Goal: Task Accomplishment & Management: Use online tool/utility

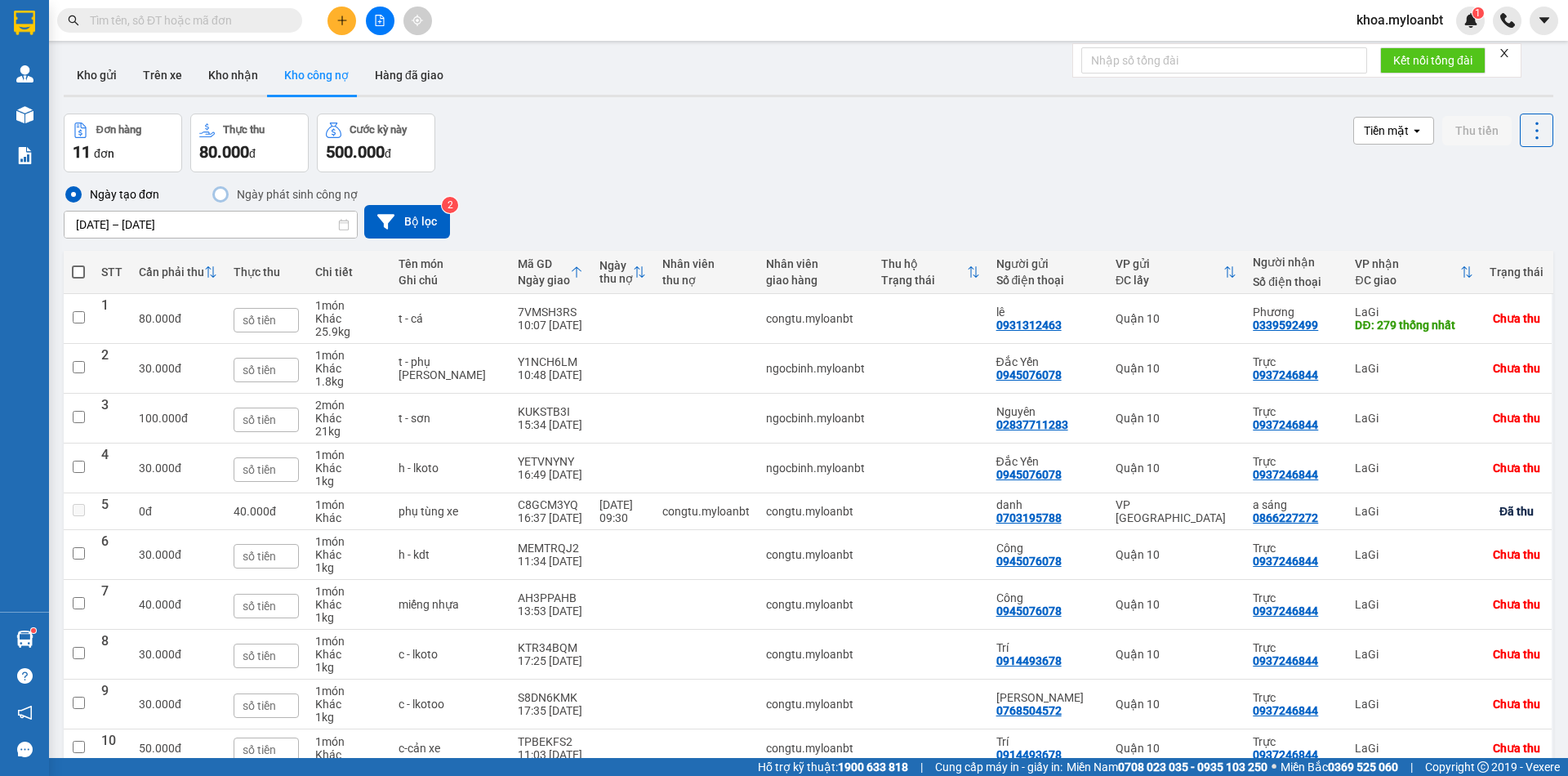
click at [233, 24] on input "text" at bounding box center [186, 20] width 193 height 18
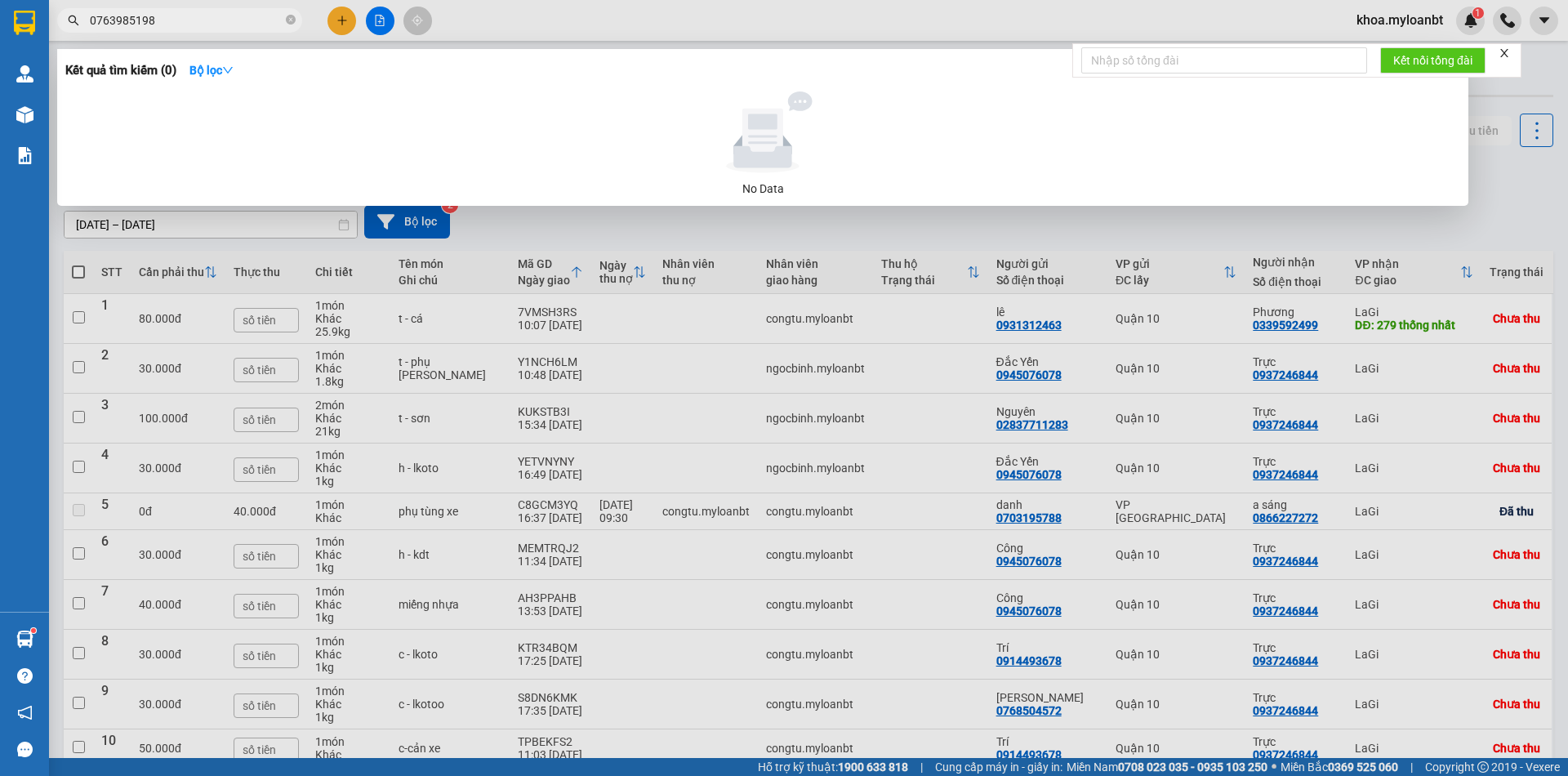
click at [222, 29] on input "0763985198" at bounding box center [186, 20] width 193 height 18
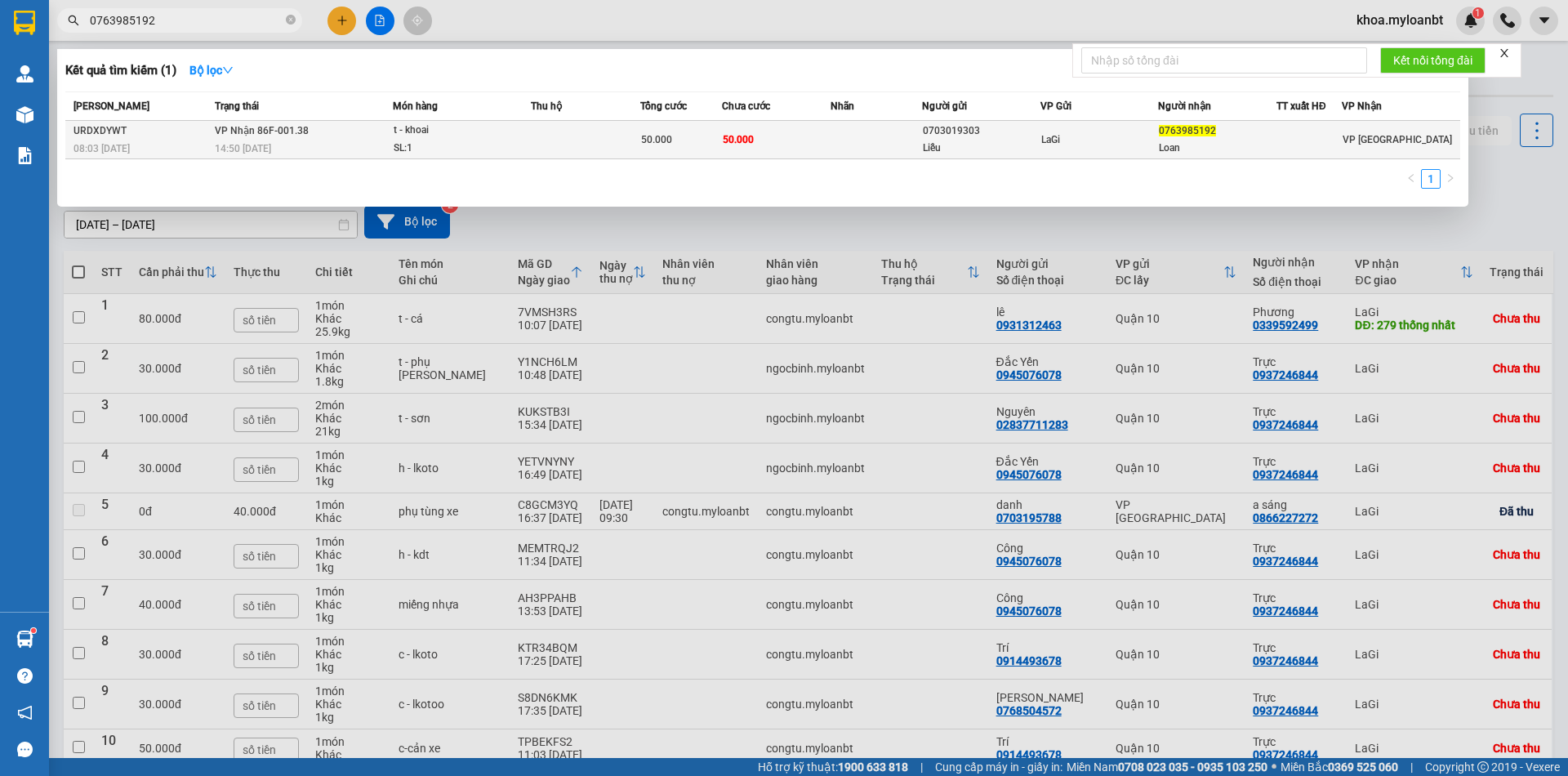
type input "0763985192"
click at [1110, 142] on div "LaGi" at bounding box center [1099, 139] width 117 height 18
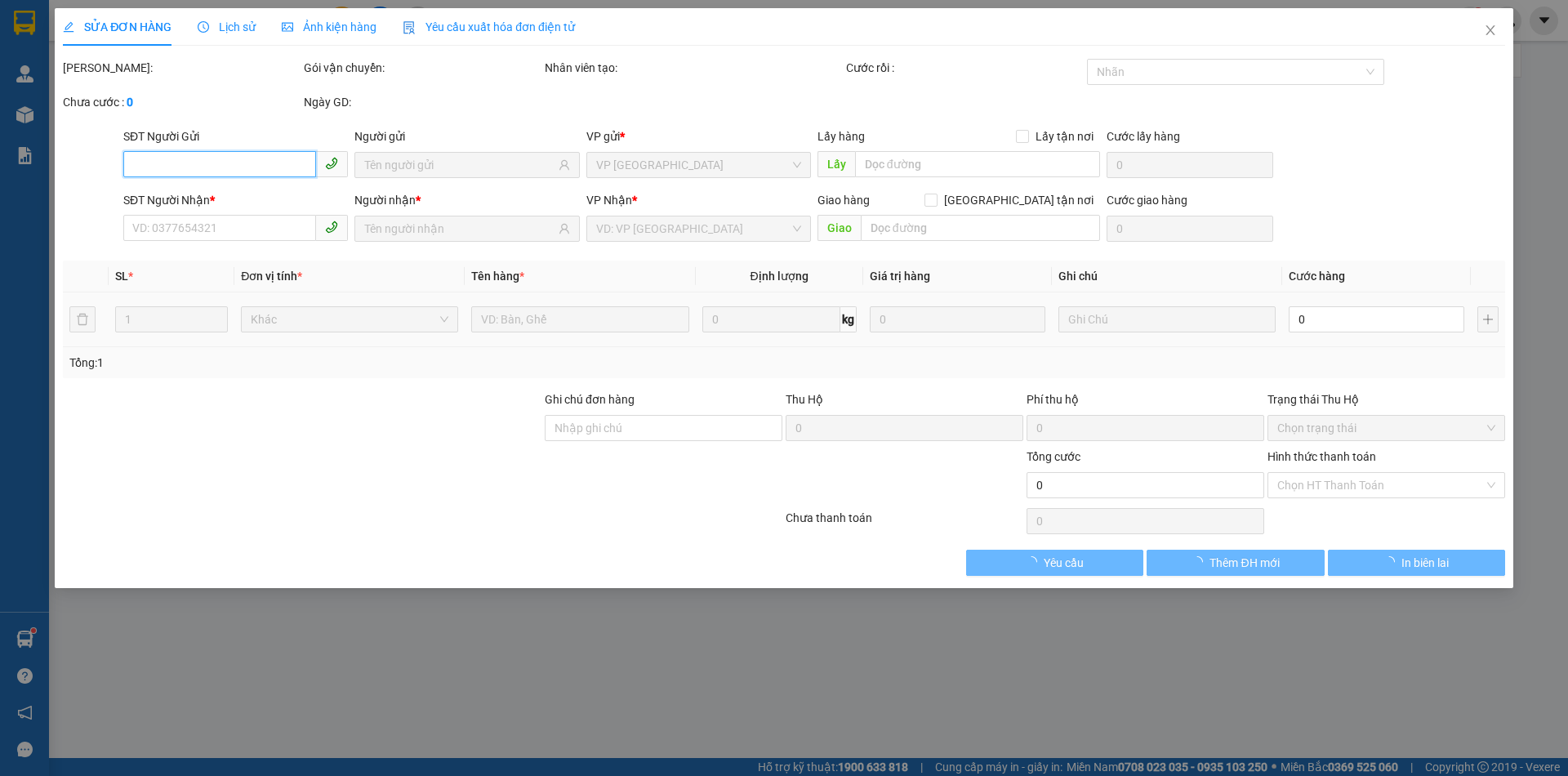
type input "0703019303"
type input "Liễu"
type input "0763985192"
type input "Loan"
type input "50.000"
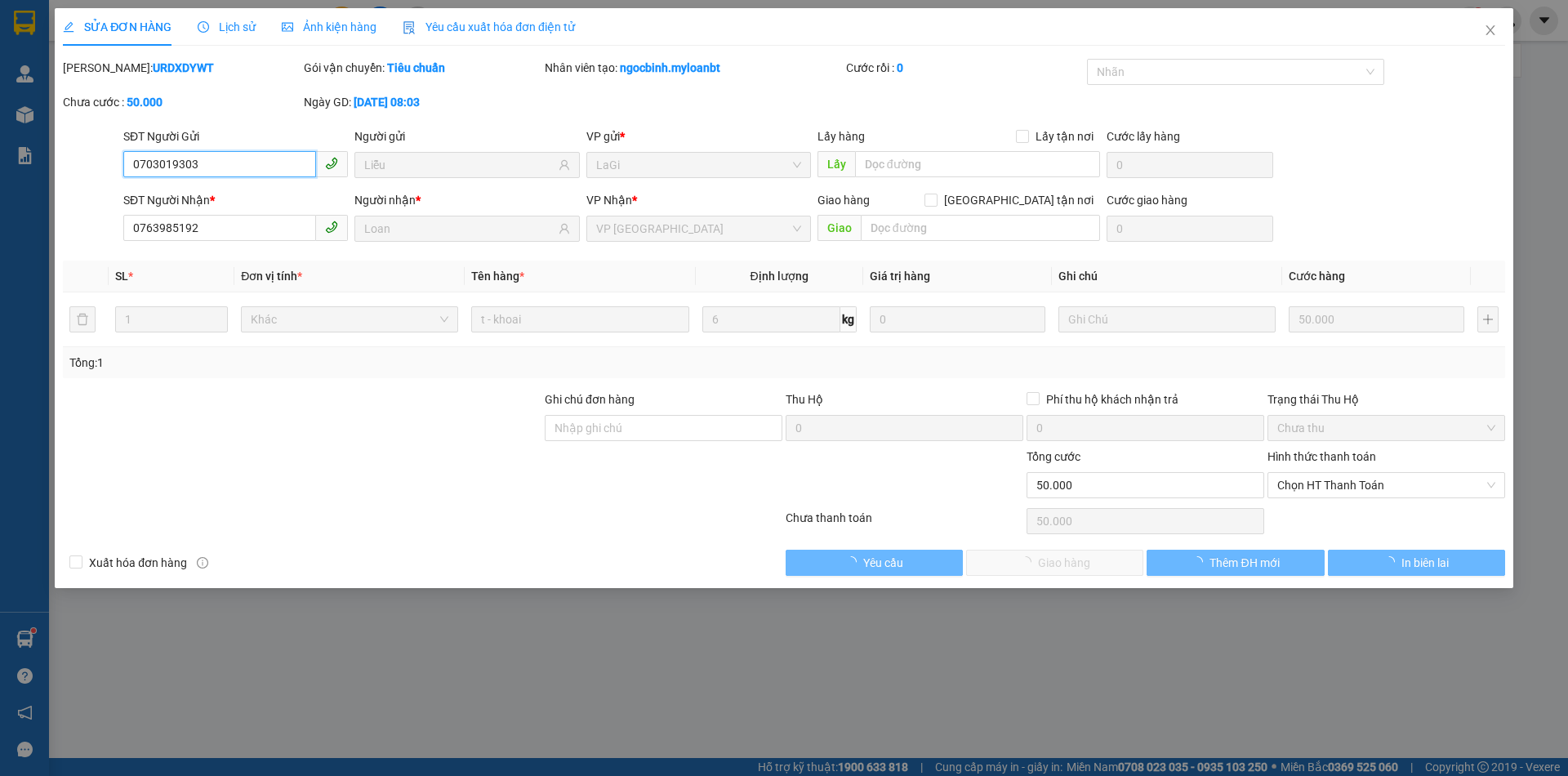
click at [1307, 487] on span "Chọn HT Thanh Toán" at bounding box center [1386, 485] width 218 height 24
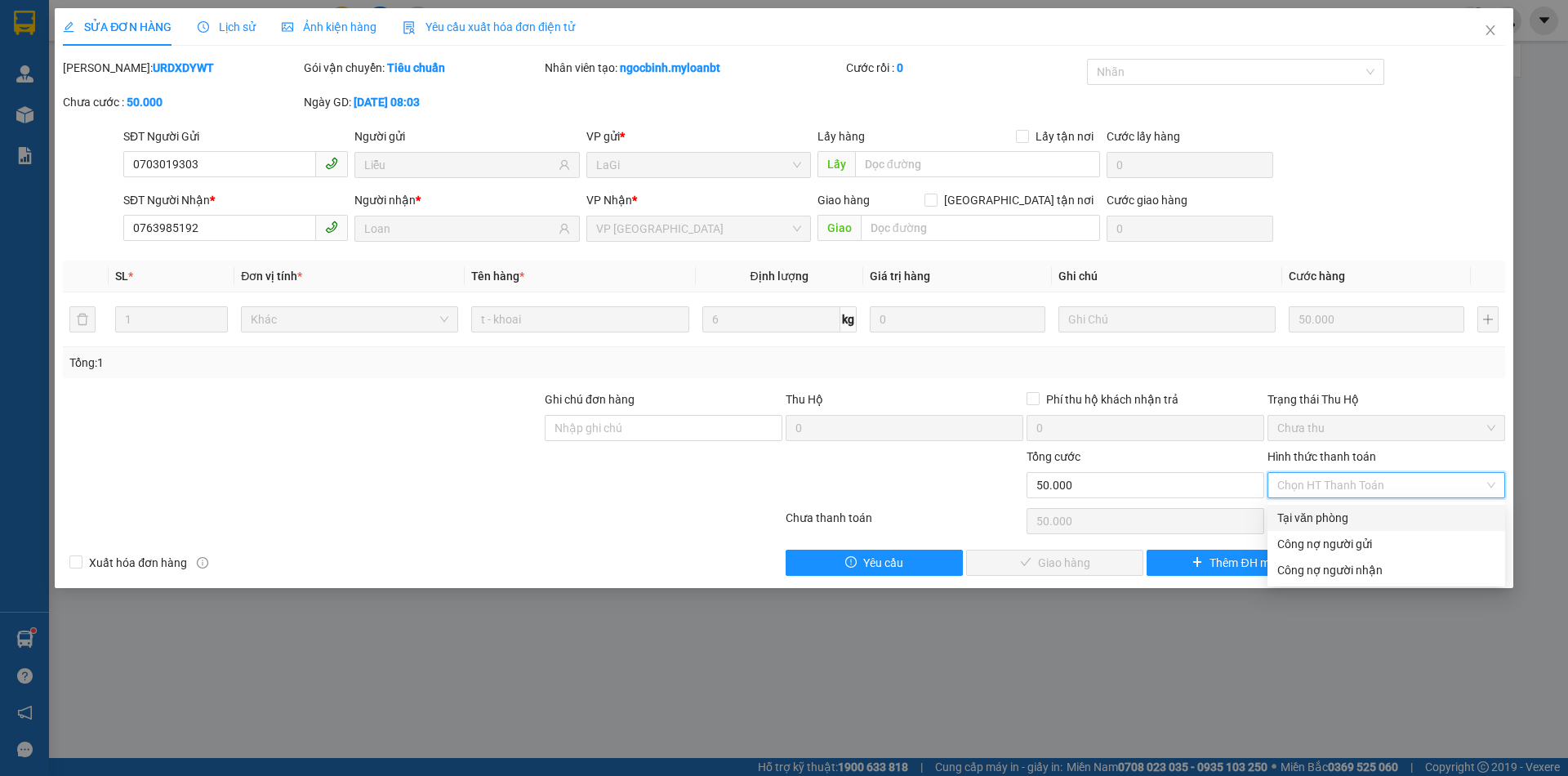
click at [1301, 509] on div "Tại văn phòng" at bounding box center [1386, 517] width 218 height 18
type input "0"
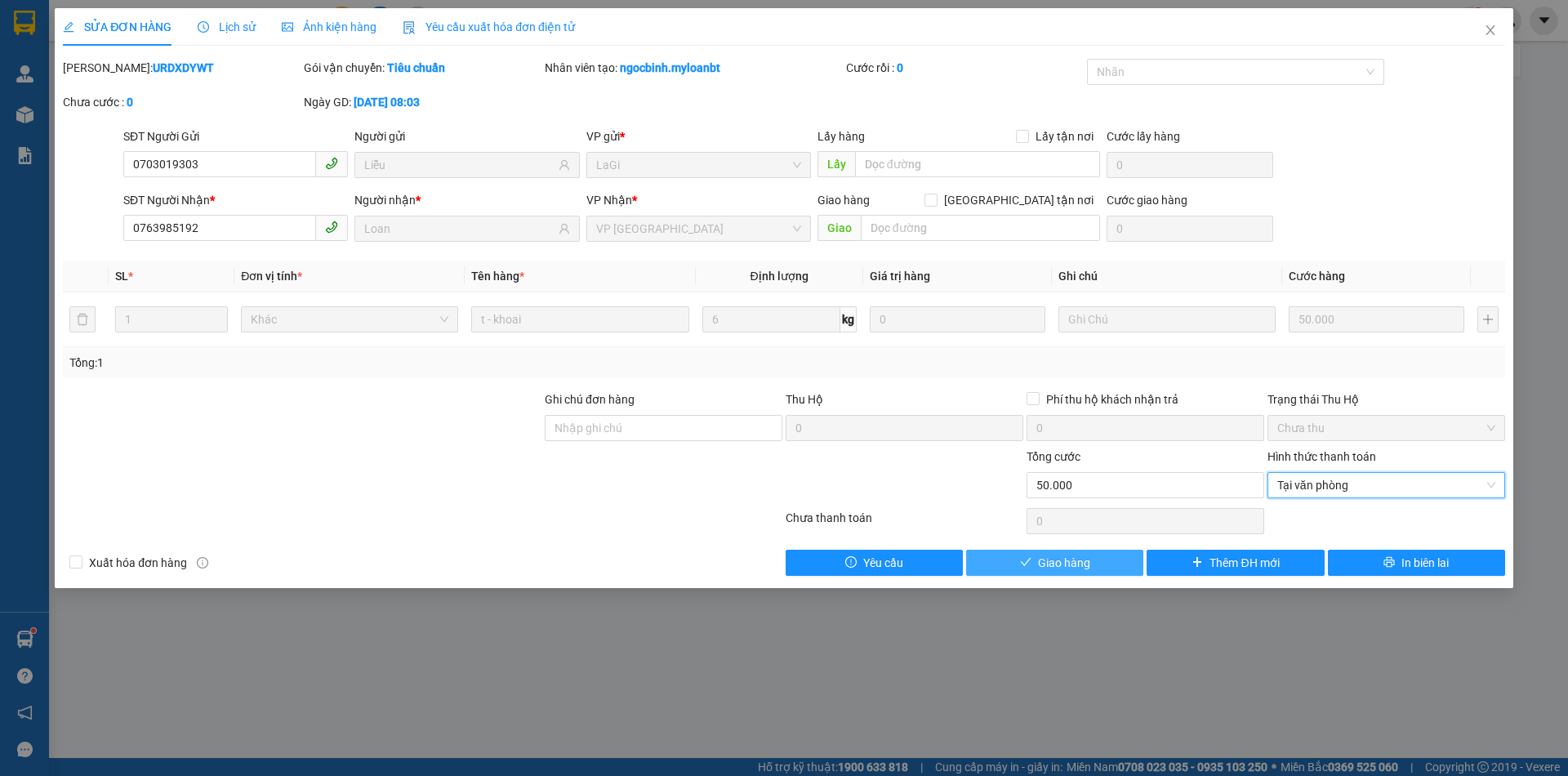
click at [1105, 569] on button "Giao hàng" at bounding box center [1054, 563] width 177 height 26
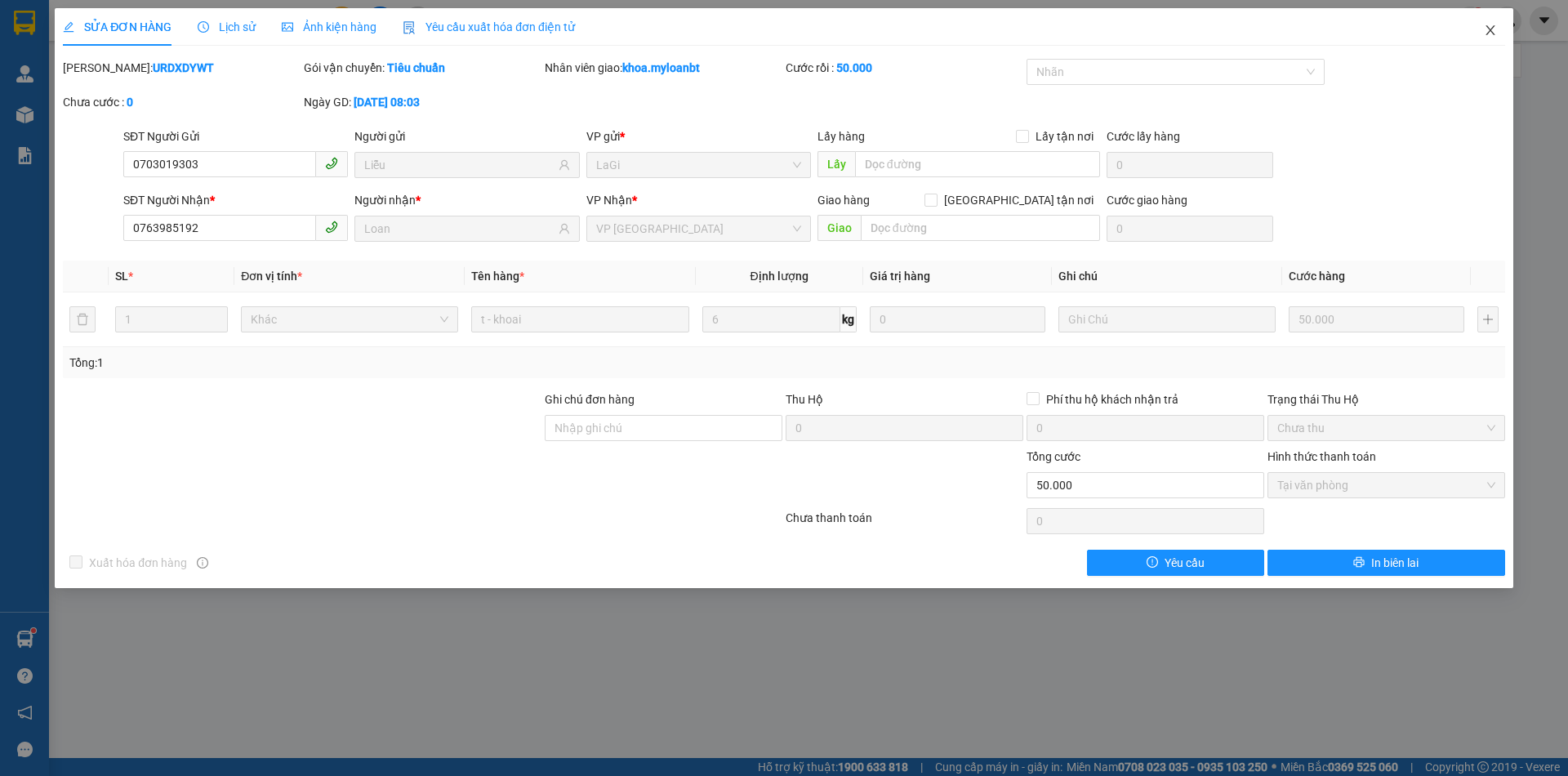
click at [1491, 41] on span "Close" at bounding box center [1490, 30] width 46 height 46
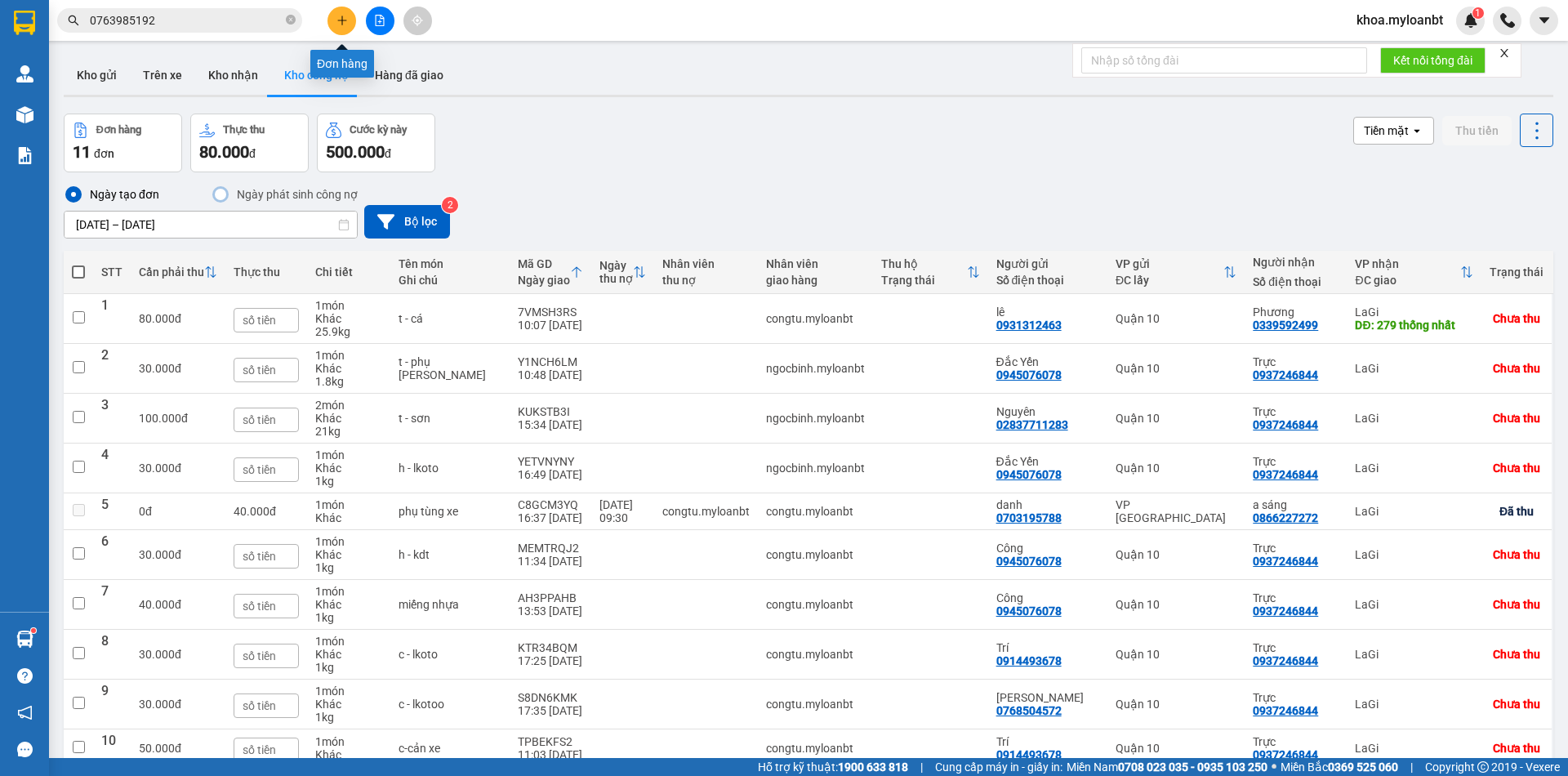
click at [351, 17] on button at bounding box center [341, 21] width 29 height 29
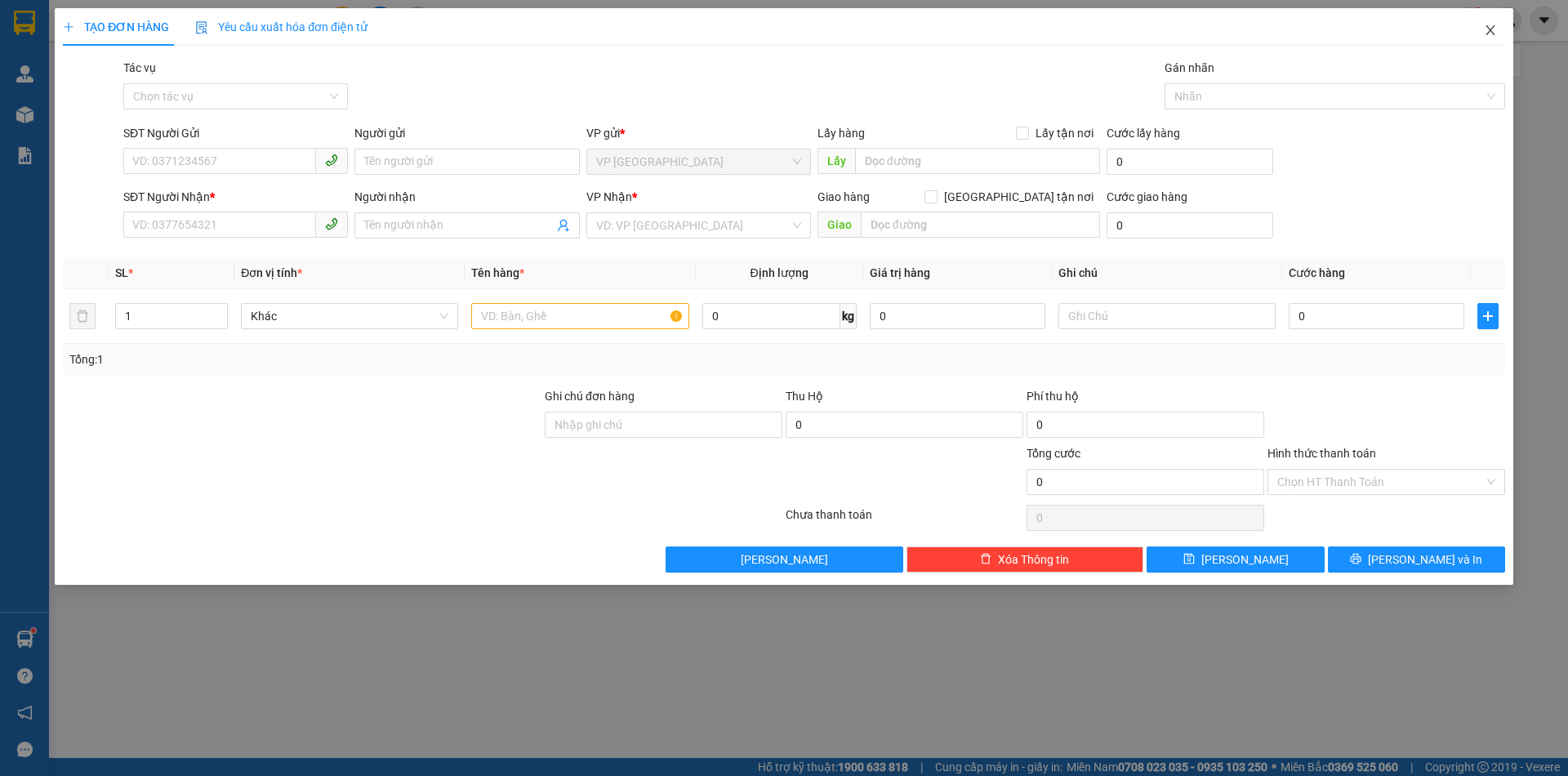
click at [1500, 28] on span "Close" at bounding box center [1490, 30] width 46 height 46
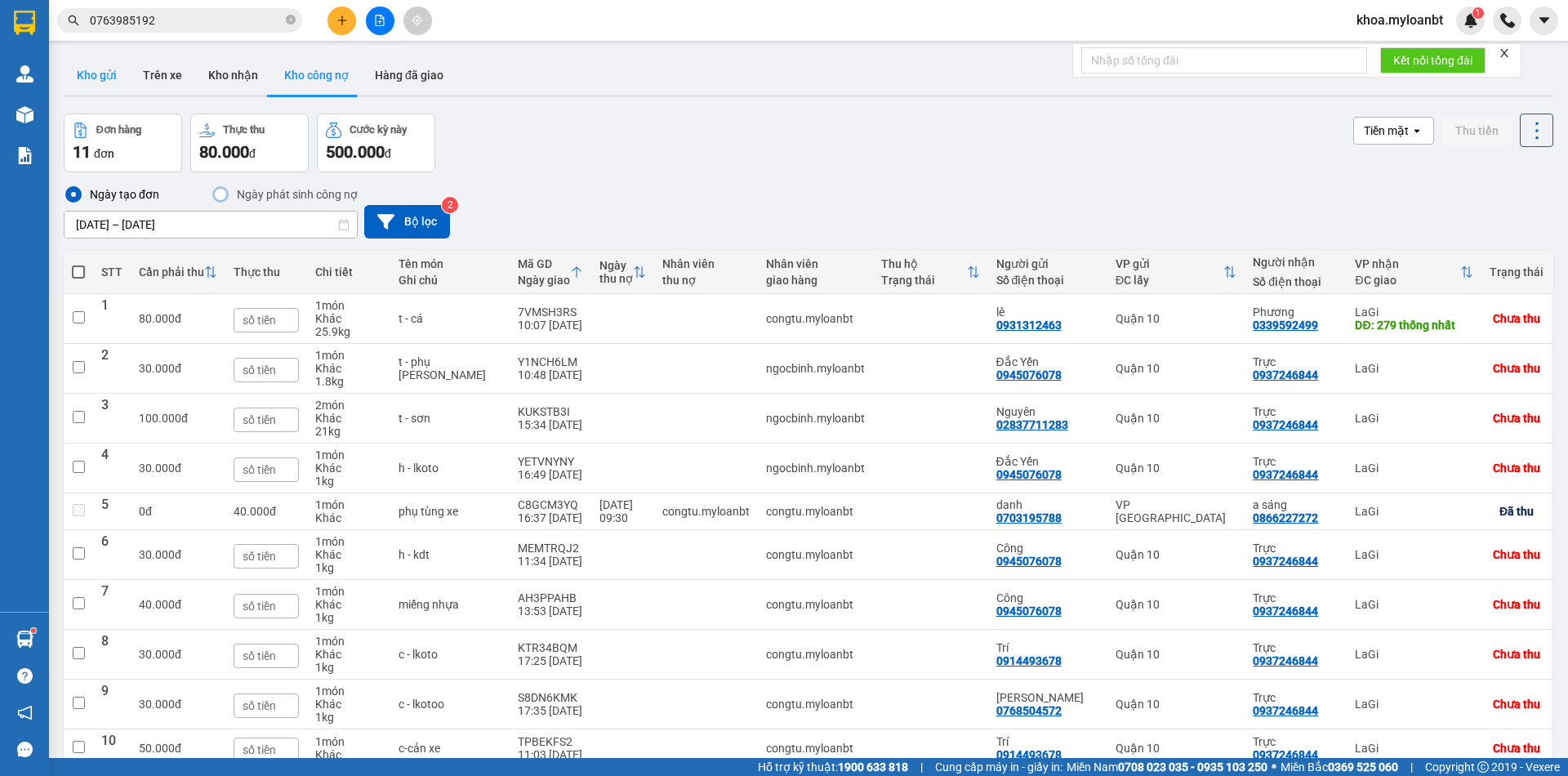
click at [82, 72] on button "Kho gửi" at bounding box center [97, 75] width 66 height 39
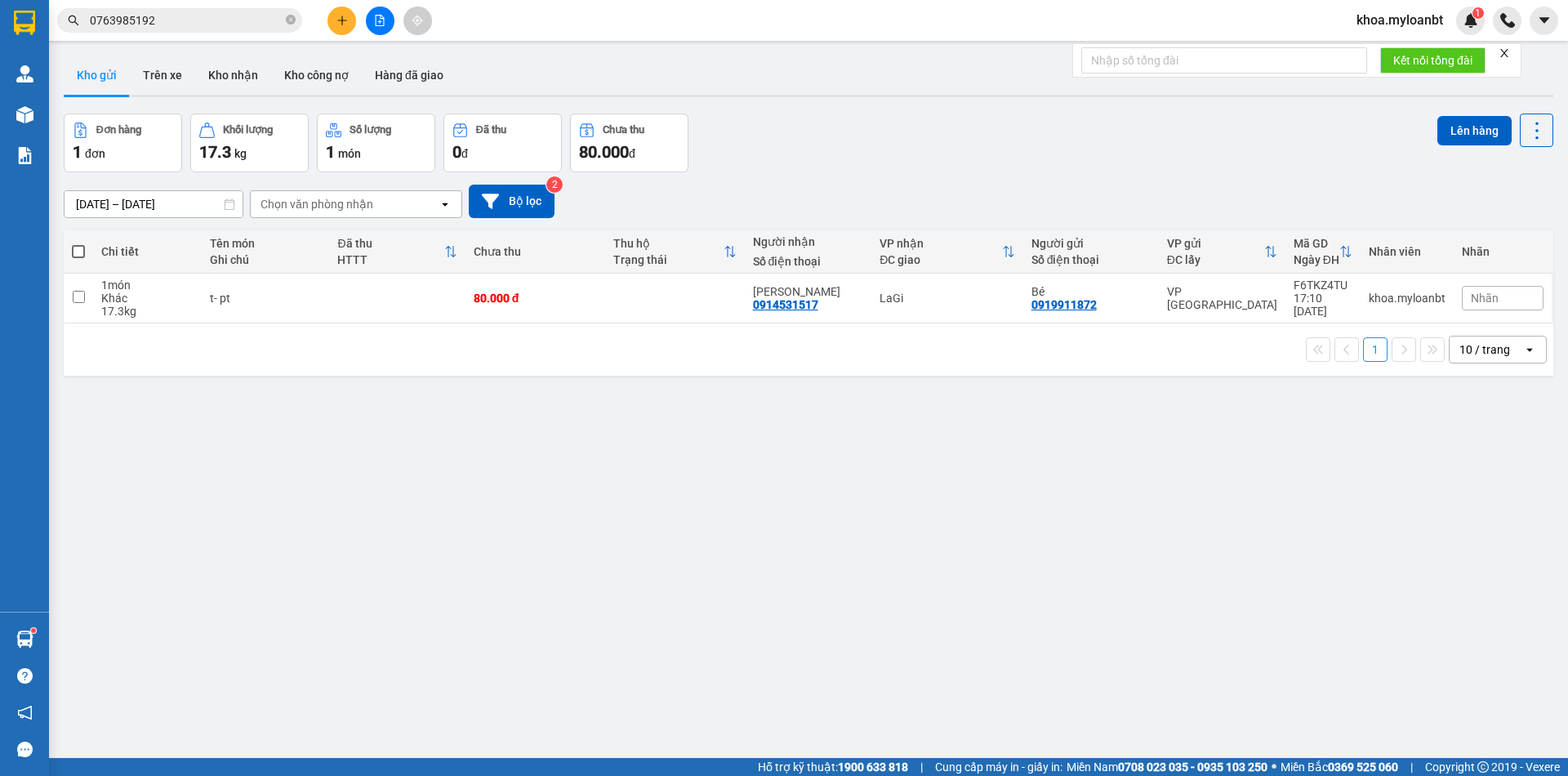
click at [345, 17] on icon "plus" at bounding box center [341, 20] width 11 height 11
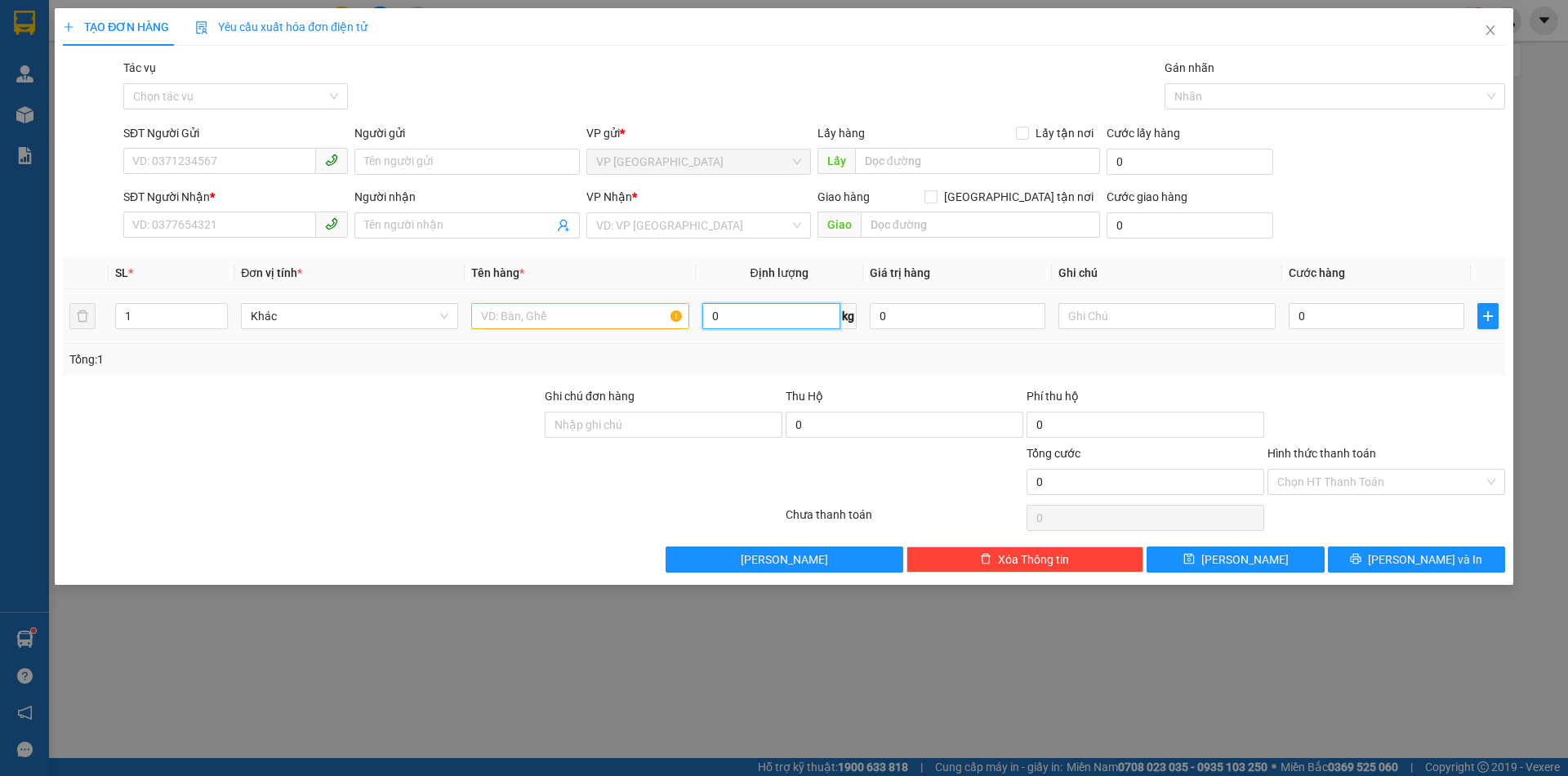
click at [722, 321] on input "0" at bounding box center [771, 316] width 138 height 26
type input "38.9"
click at [562, 321] on input "text" at bounding box center [579, 316] width 217 height 26
type input "t- mỹ phẩm"
click at [207, 173] on input "SĐT Người Gửi" at bounding box center [220, 161] width 193 height 26
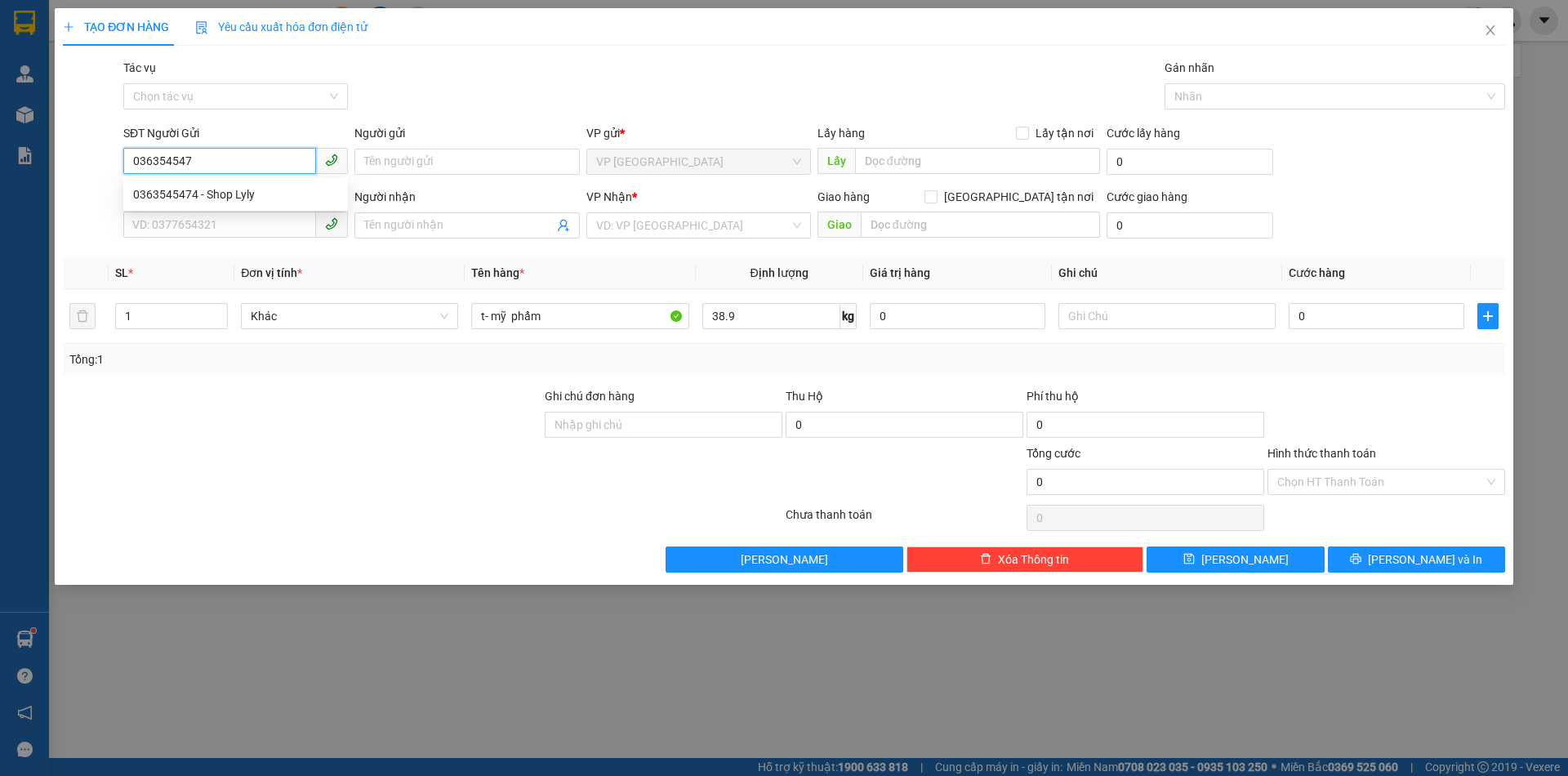
type input "0363545474"
click at [323, 199] on div "0363545474 - Shop Lyly" at bounding box center [235, 194] width 205 height 18
type input "Shop Lyly"
type input "0917301417"
type input "Loan [GEOGRAPHIC_DATA]"
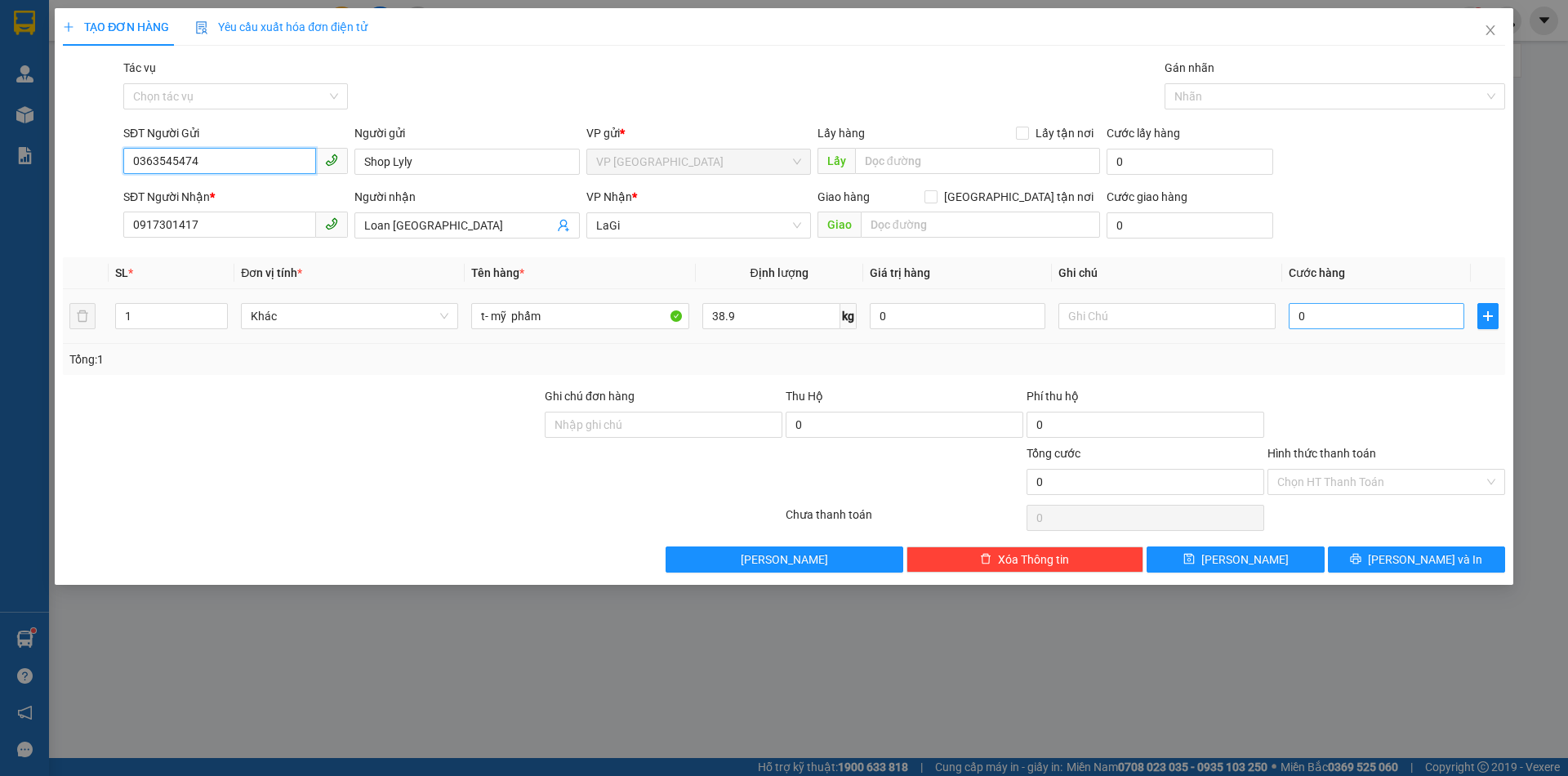
type input "0363545474"
click at [1370, 316] on input "0" at bounding box center [1376, 316] width 176 height 26
type input "1"
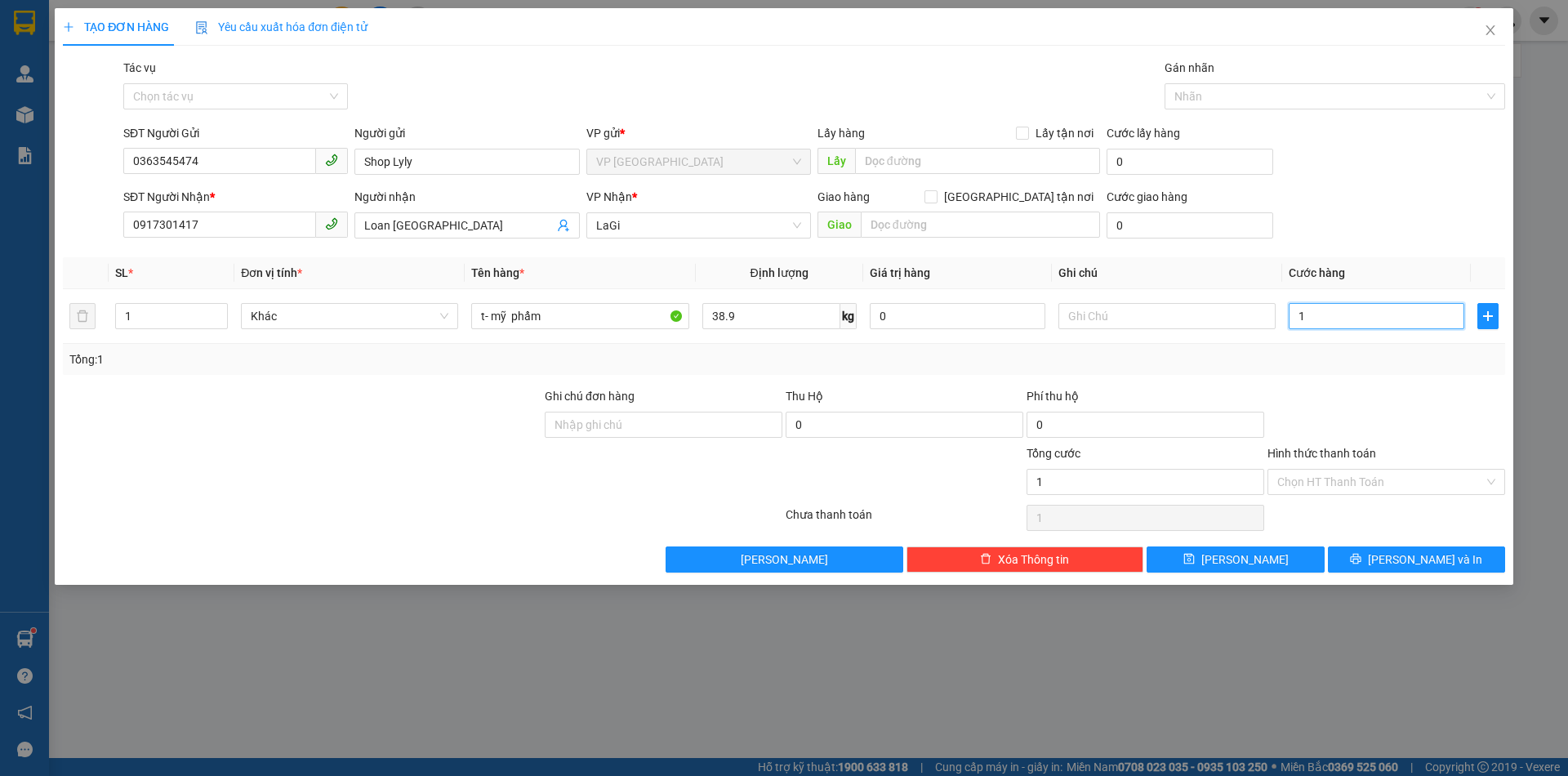
type input "10"
type input "100"
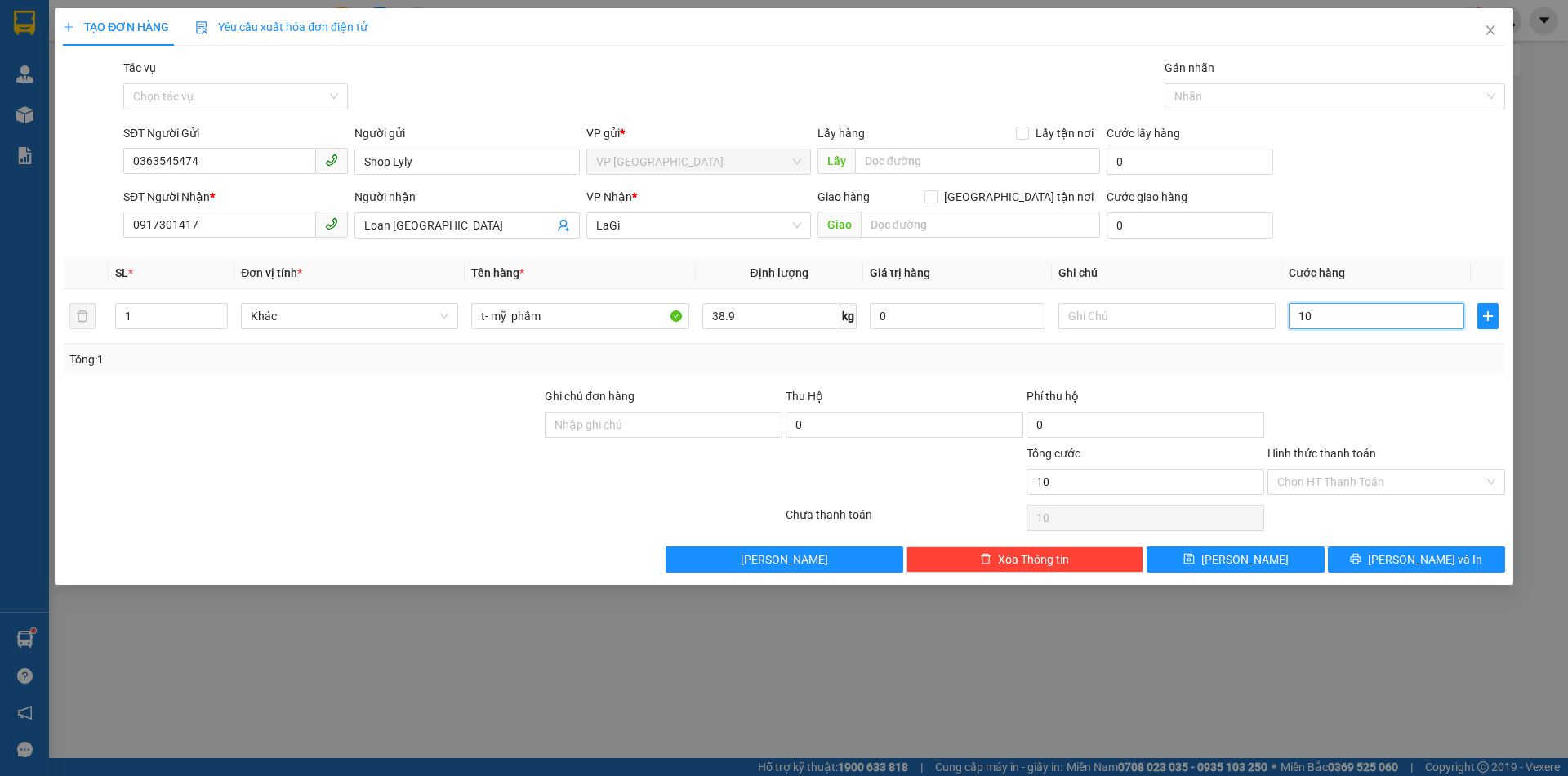
type input "100"
type input "100.000"
click at [1288, 387] on div at bounding box center [1386, 415] width 241 height 57
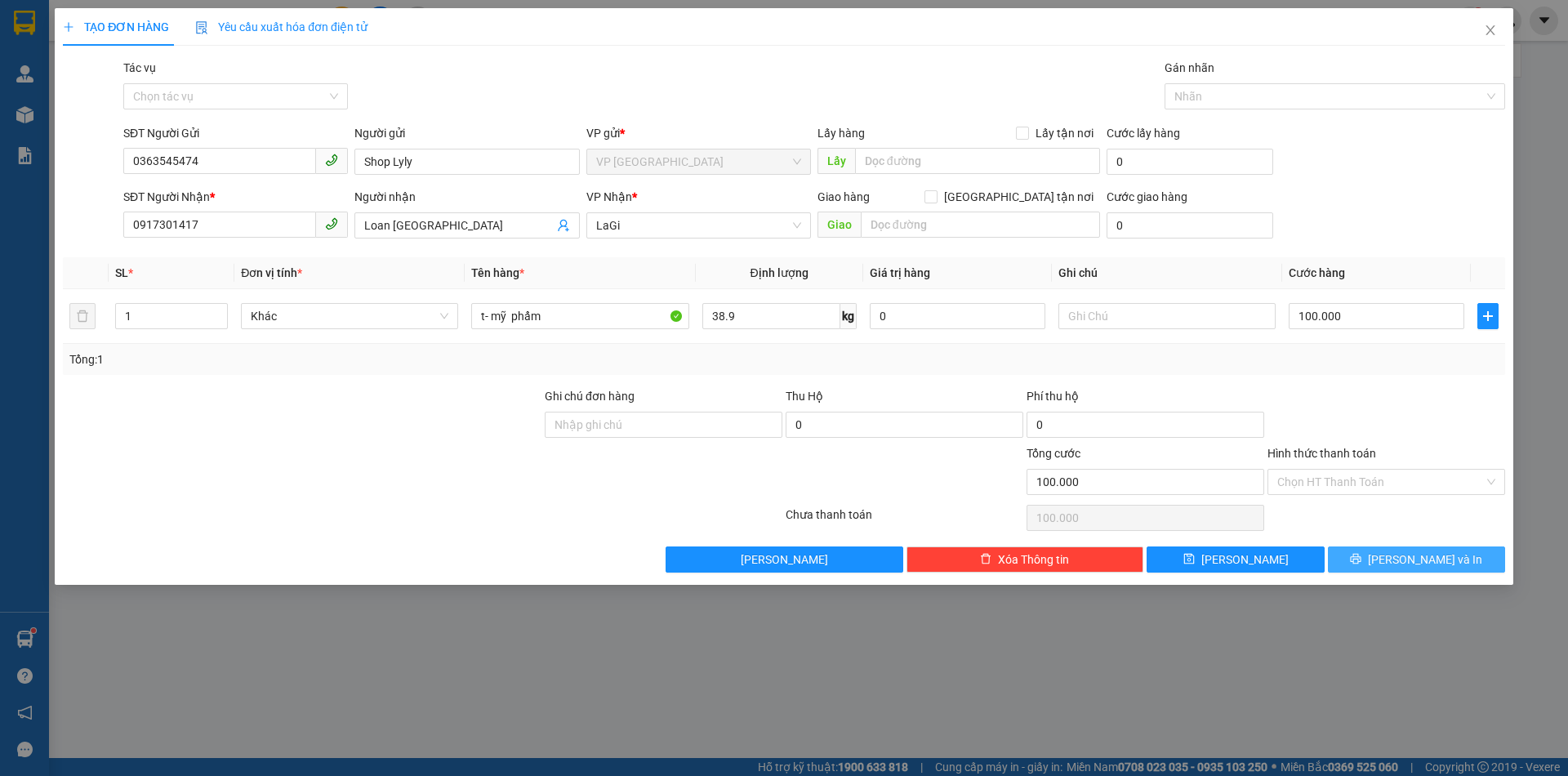
drag, startPoint x: 1398, startPoint y: 547, endPoint x: 1355, endPoint y: 497, distance: 65.9
click at [1398, 547] on button "[PERSON_NAME] và In" at bounding box center [1416, 559] width 177 height 26
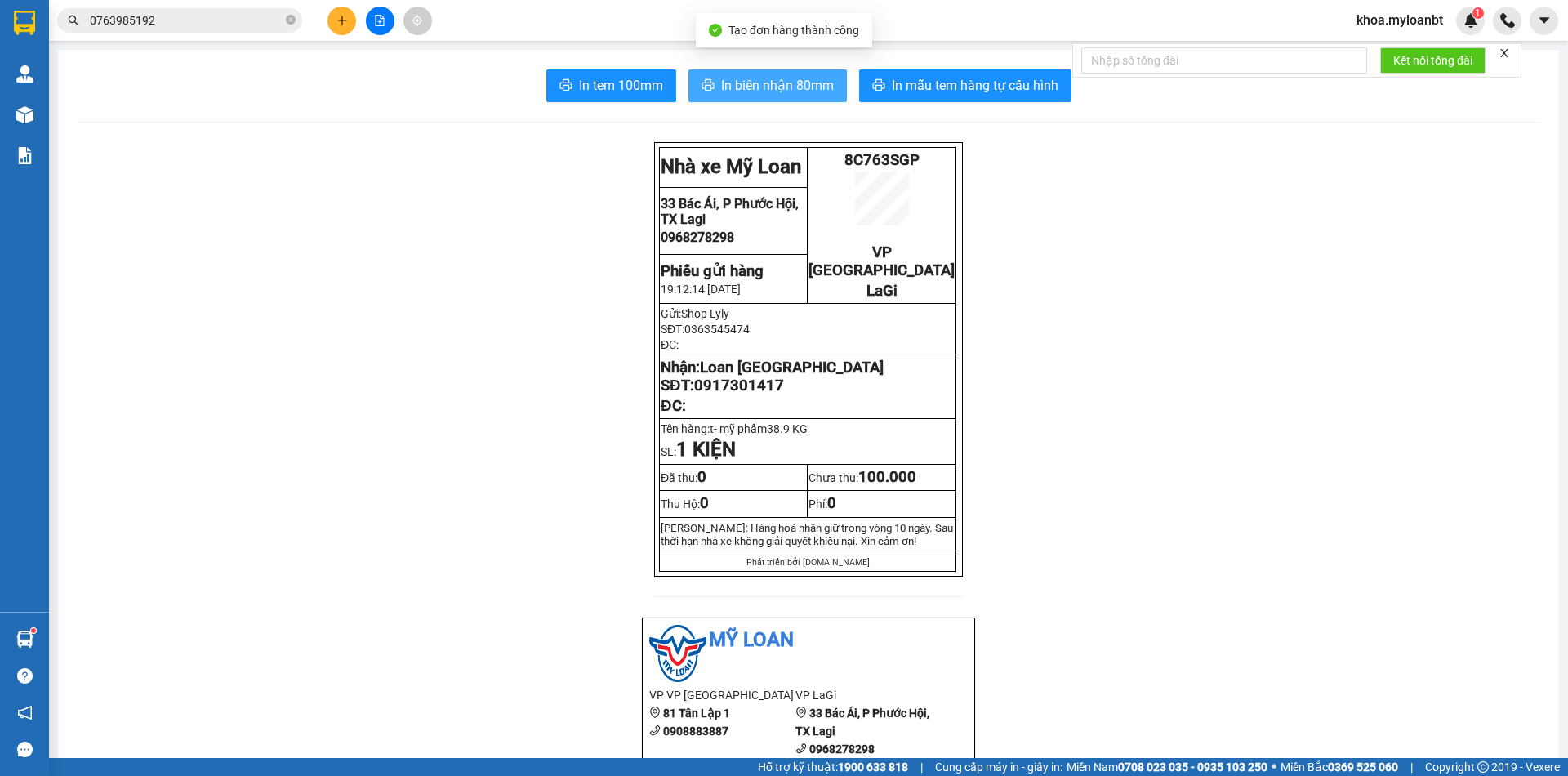
click at [808, 89] on span "In biên nhận 80mm" at bounding box center [777, 84] width 112 height 20
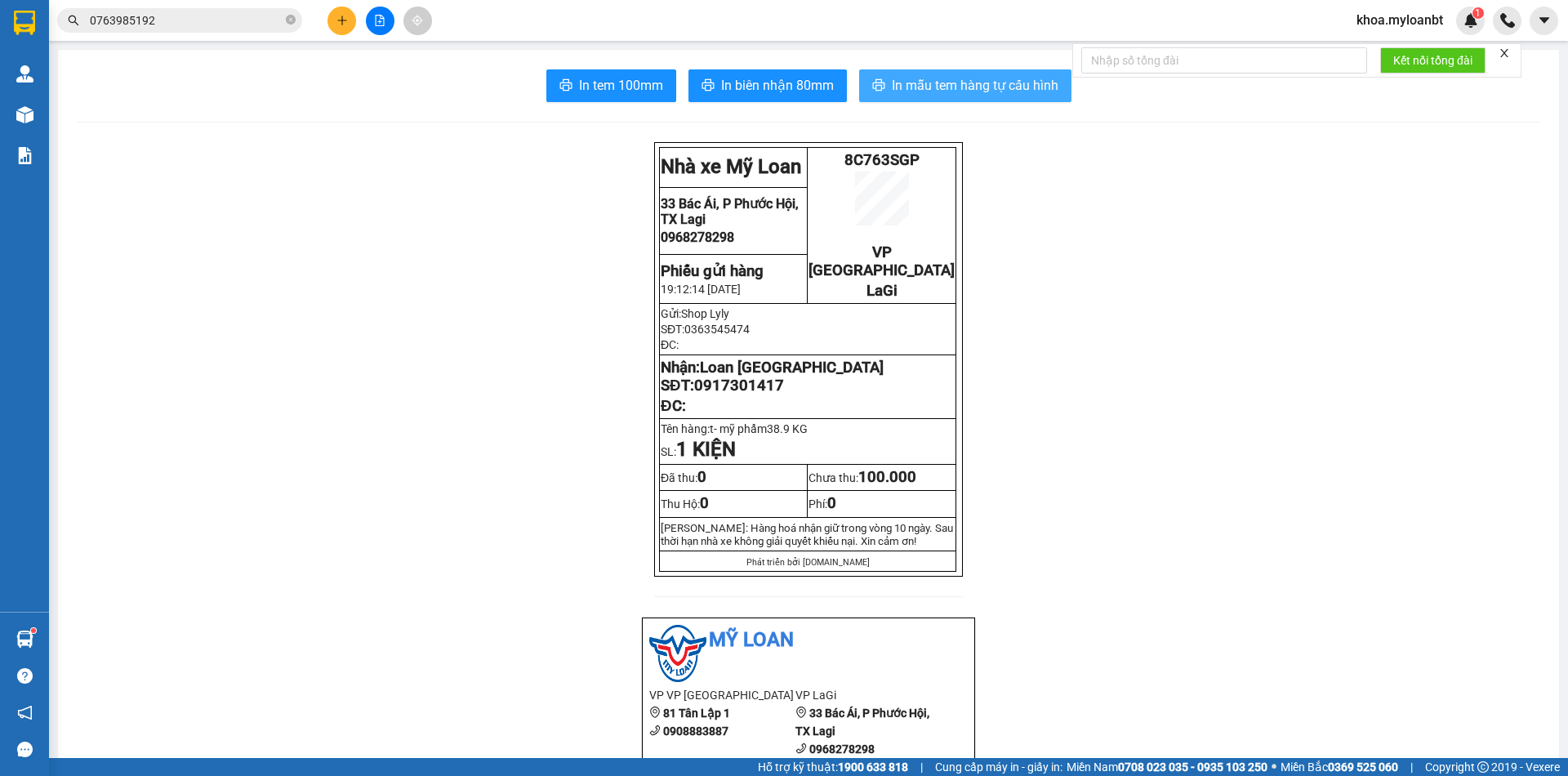
click at [936, 81] on span "In mẫu tem hàng tự cấu hình" at bounding box center [975, 84] width 166 height 20
